Goal: Manage account settings

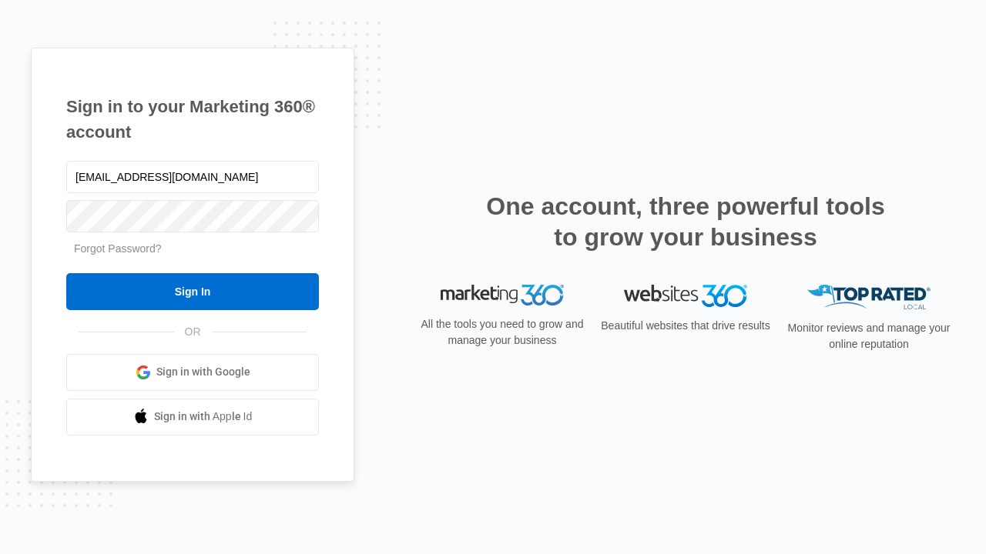
type input "dankie614@gmail.com"
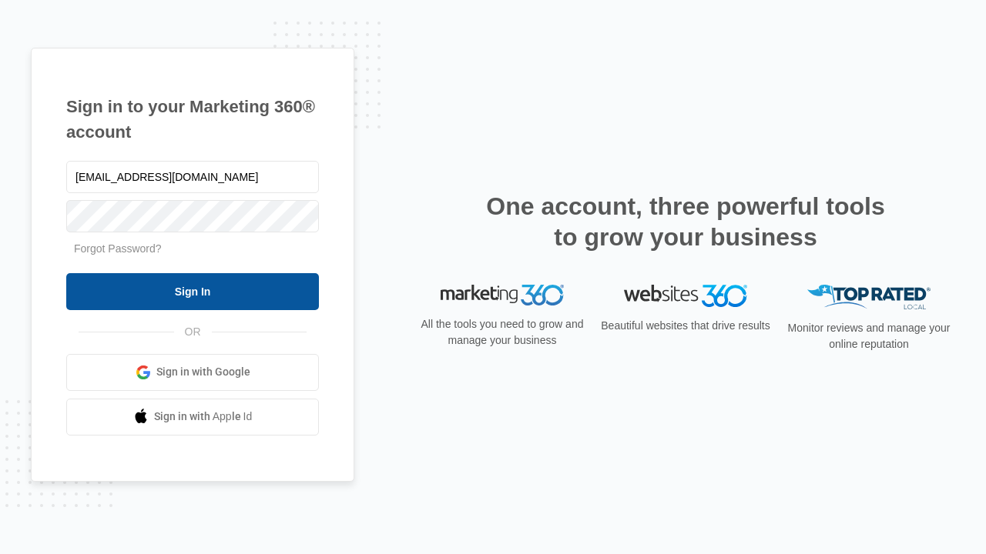
click at [192, 291] on input "Sign In" at bounding box center [192, 291] width 253 height 37
